Goal: Transaction & Acquisition: Download file/media

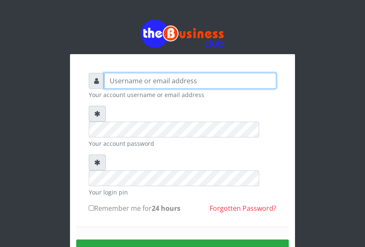
type input "charles80"
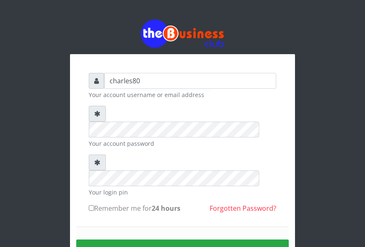
click at [93, 203] on label "Remember me for 24 hours" at bounding box center [135, 208] width 92 height 10
click at [93, 205] on input "Remember me for 24 hours" at bounding box center [91, 207] width 5 height 5
checkbox input "true"
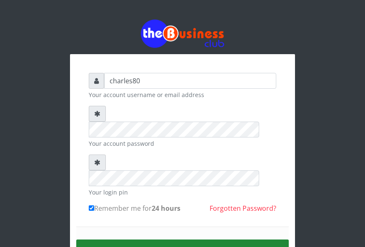
click at [184, 240] on button "Sign in" at bounding box center [182, 250] width 212 height 21
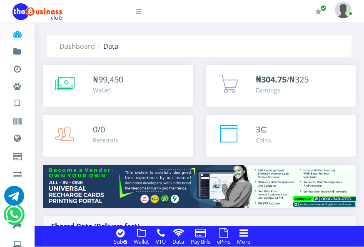
click at [362, 238] on div "Sub Wallet VTU Data Pay Bills ePins More" at bounding box center [182, 236] width 364 height 21
click at [363, 238] on div "Sub Wallet VTU Data Pay Bills ePins More" at bounding box center [182, 236] width 364 height 21
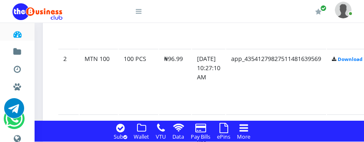
scroll to position [750, 0]
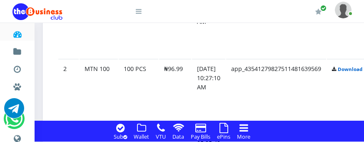
click at [357, 70] on link "Download" at bounding box center [350, 69] width 25 height 6
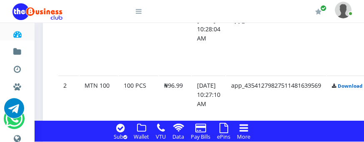
scroll to position [716, 0]
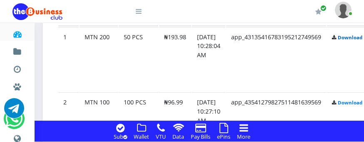
click at [359, 38] on link "Download" at bounding box center [350, 37] width 25 height 6
